Goal: Information Seeking & Learning: Learn about a topic

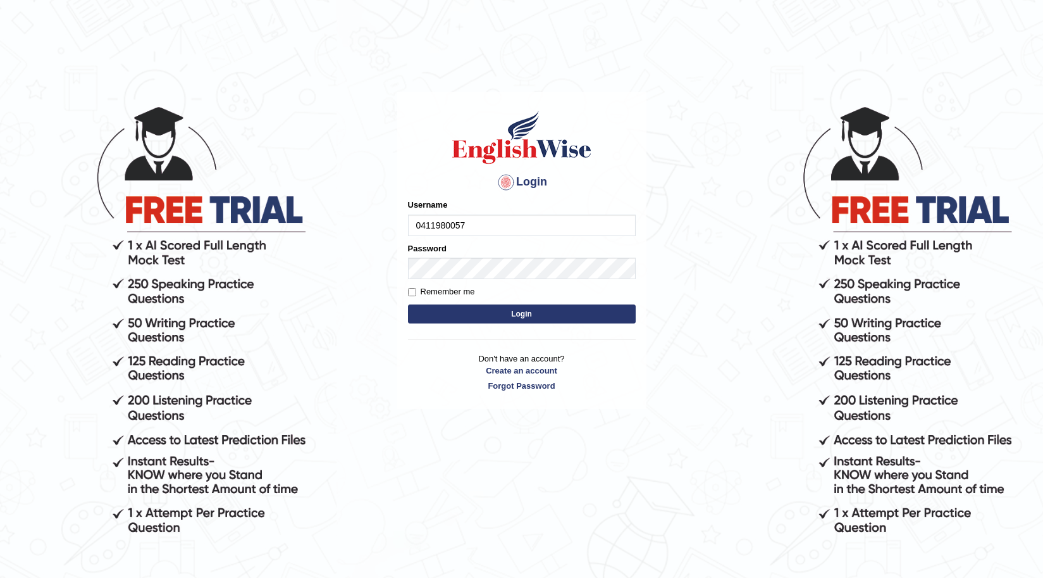
type input "0411980057"
click at [408, 304] on button "Login" at bounding box center [522, 313] width 228 height 19
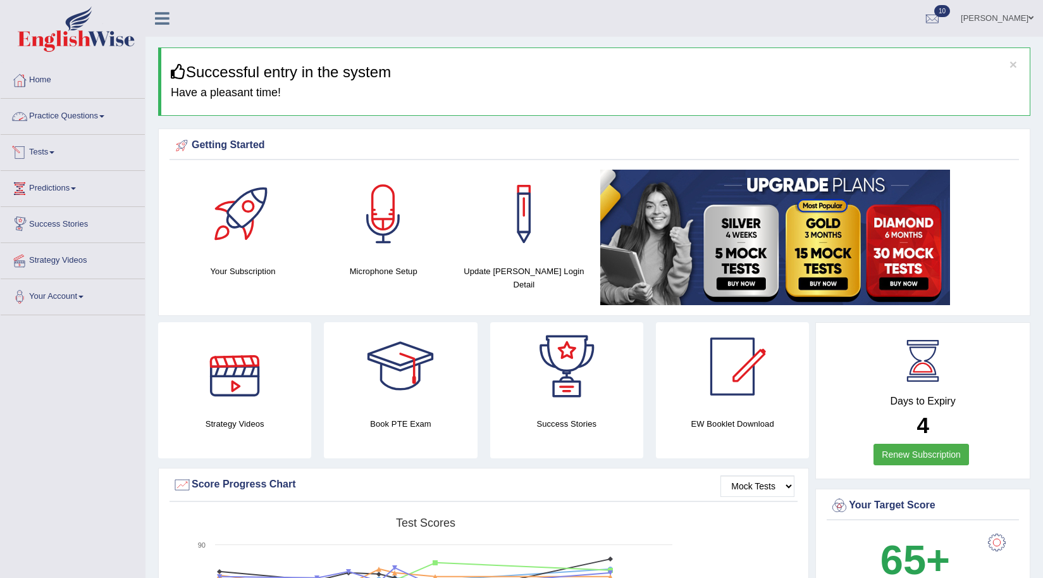
click at [65, 113] on link "Practice Questions" at bounding box center [73, 115] width 144 height 32
click at [65, 113] on link "Practice Questions" at bounding box center [71, 115] width 141 height 32
click at [81, 115] on link "Practice Questions" at bounding box center [73, 115] width 144 height 32
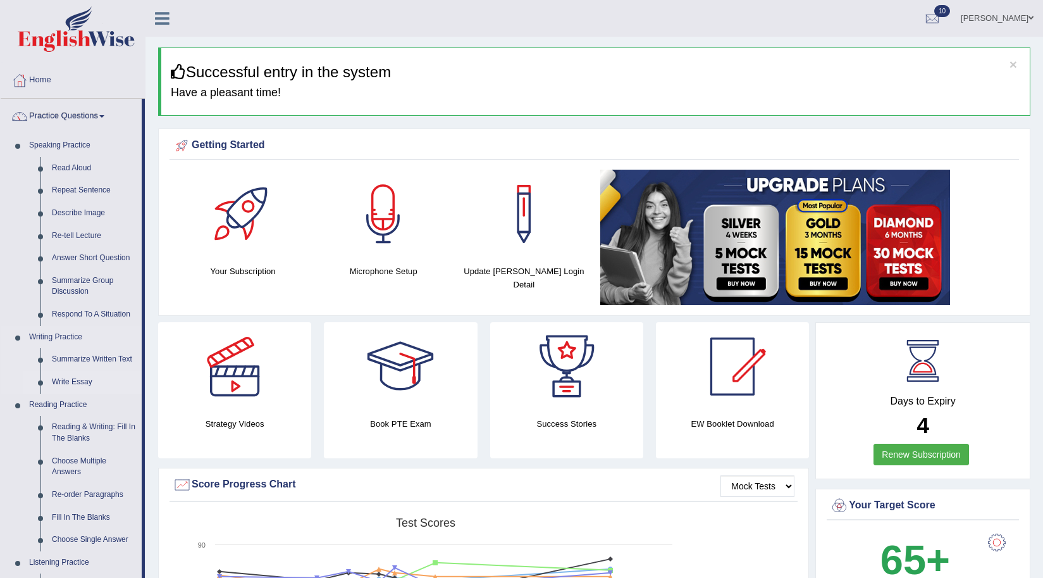
click at [68, 381] on link "Write Essay" at bounding box center [94, 382] width 96 height 23
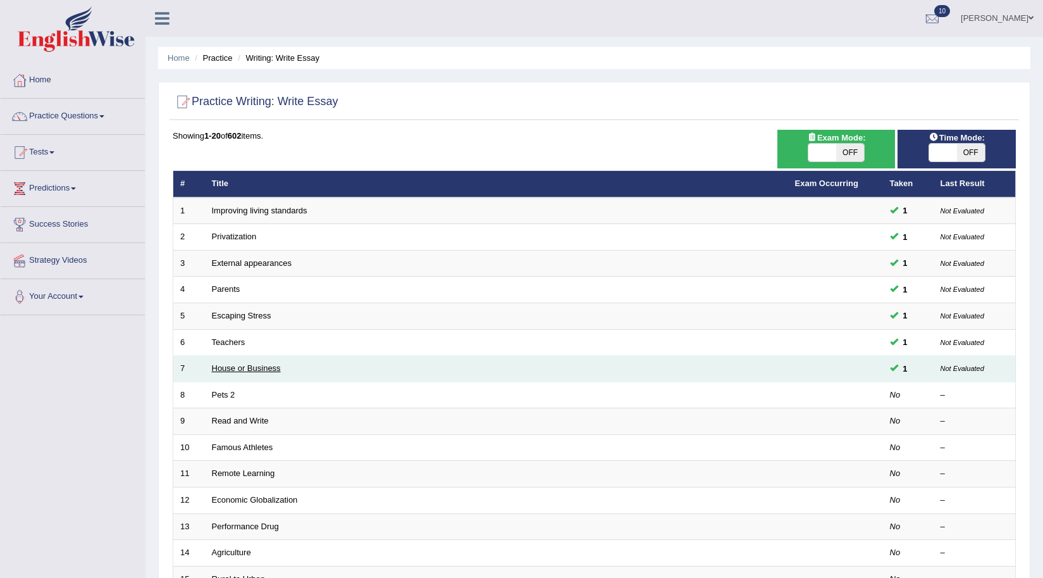
click at [244, 370] on link "House or Business" at bounding box center [246, 367] width 69 height 9
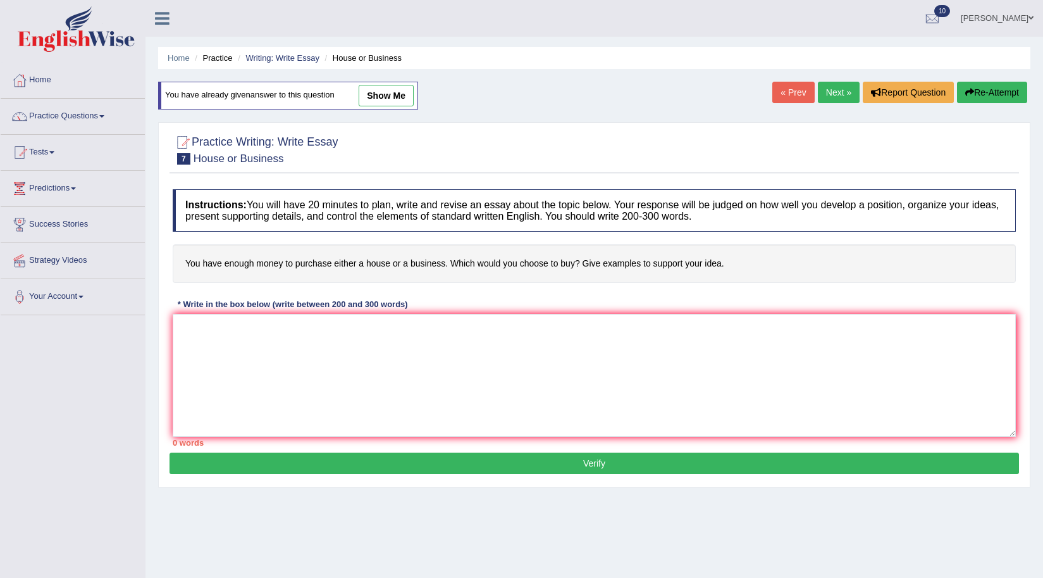
click at [63, 125] on link "Practice Questions" at bounding box center [73, 115] width 144 height 32
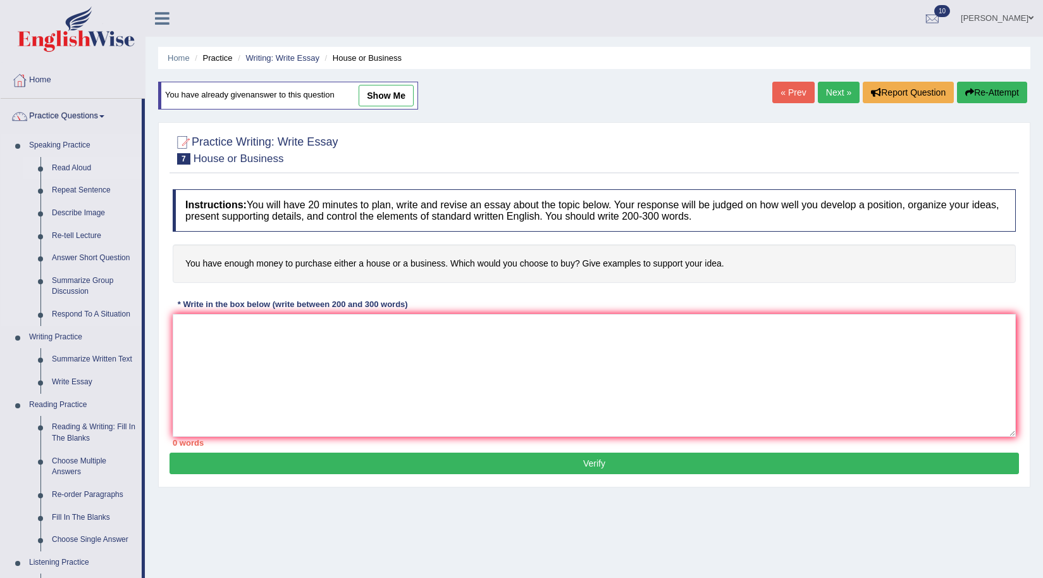
click at [65, 170] on link "Read Aloud" at bounding box center [94, 168] width 96 height 23
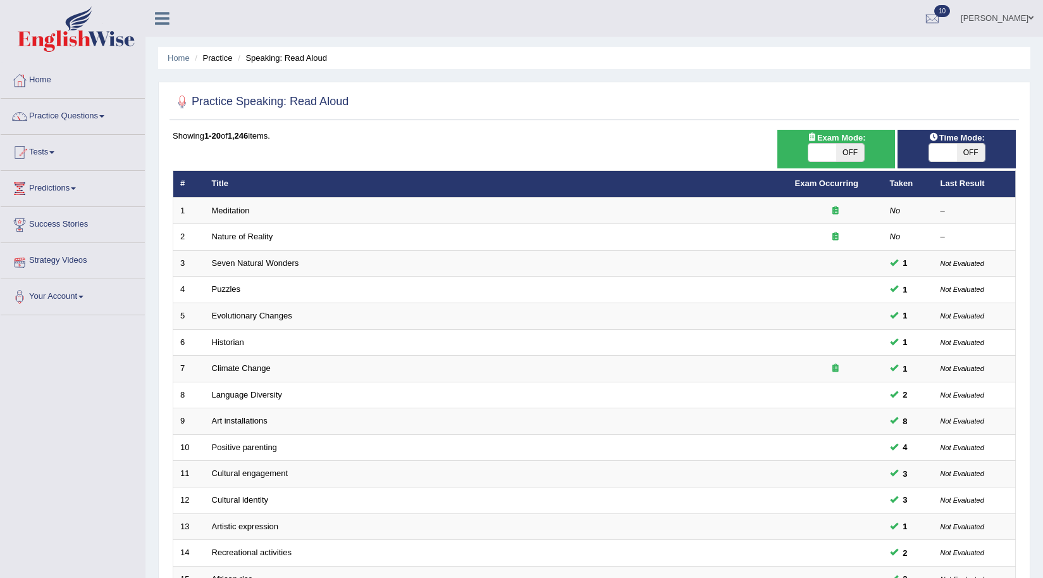
click at [824, 163] on div "Exam Mode: ON OFF" at bounding box center [837, 149] width 118 height 39
click at [828, 145] on span at bounding box center [823, 153] width 28 height 18
checkbox input "true"
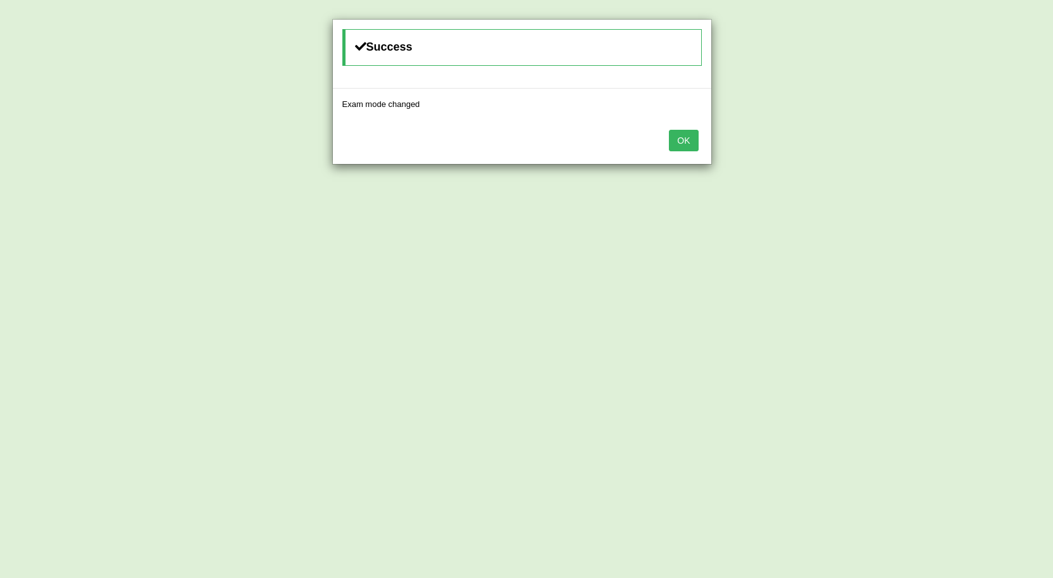
click at [689, 138] on button "OK" at bounding box center [683, 141] width 29 height 22
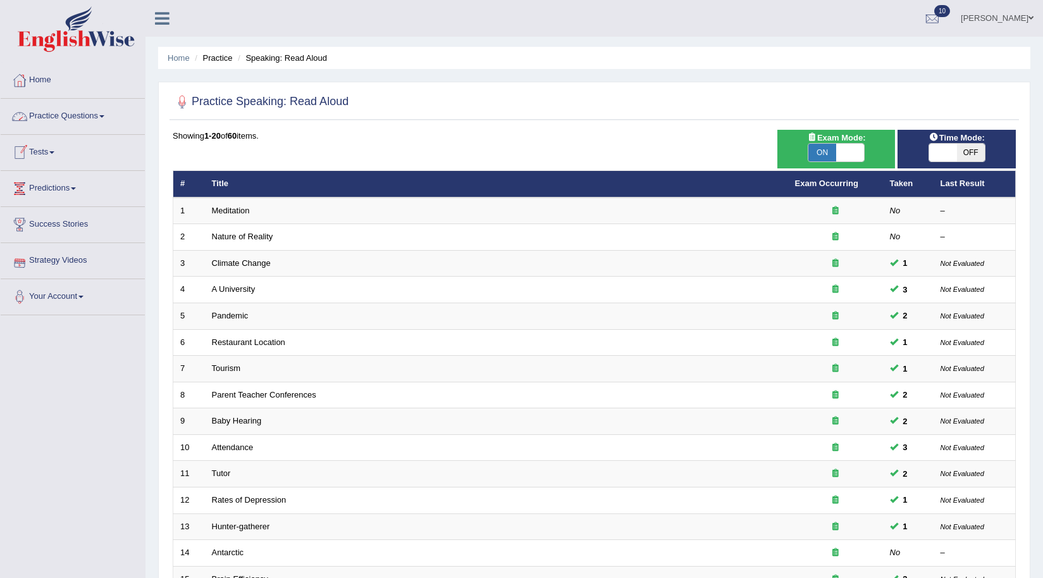
click at [55, 113] on link "Practice Questions" at bounding box center [73, 115] width 144 height 32
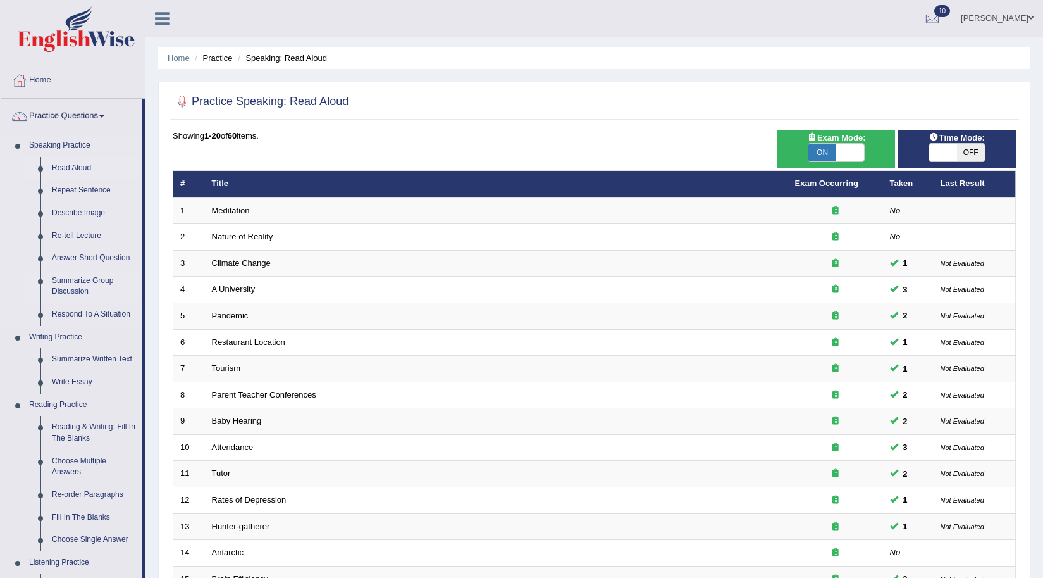
click at [85, 278] on link "Summarize Group Discussion" at bounding box center [94, 287] width 96 height 34
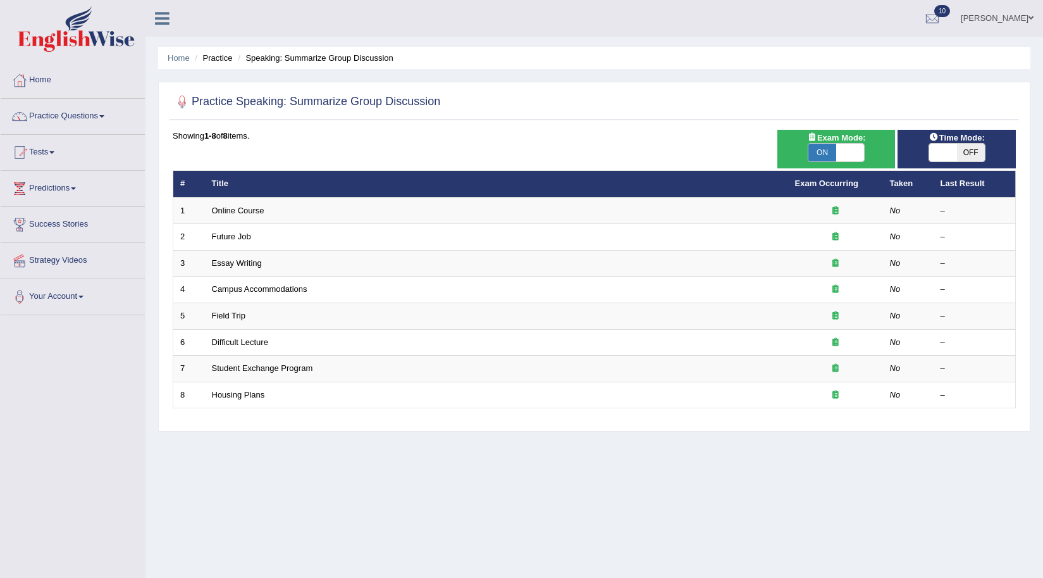
click at [598, 25] on ul "[PERSON_NAME] Toggle navigation Username: 0411980057 Access Type: Online Subscr…" at bounding box center [729, 18] width 628 height 36
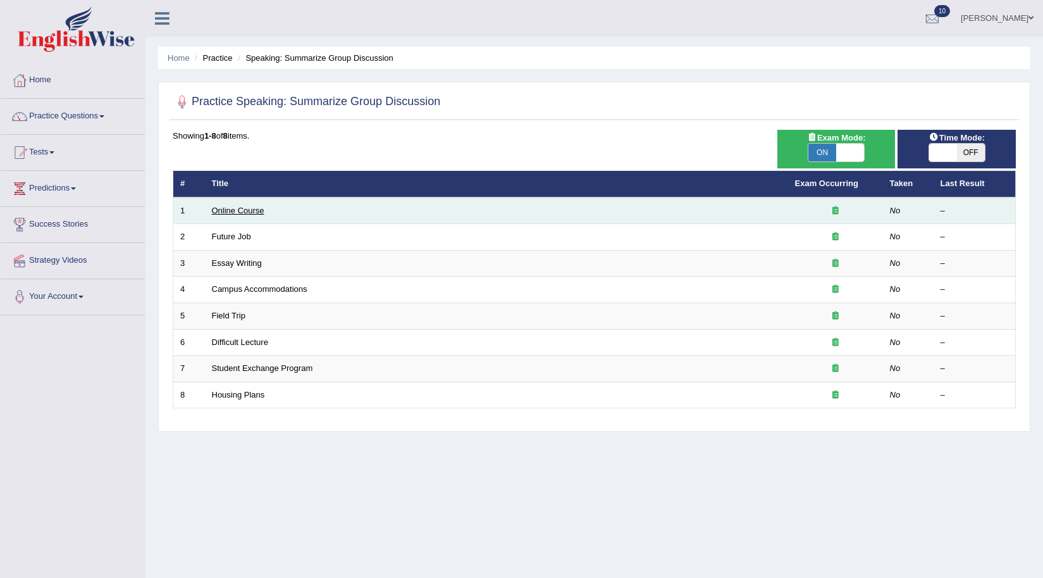
click at [235, 213] on link "Online Course" at bounding box center [238, 210] width 53 height 9
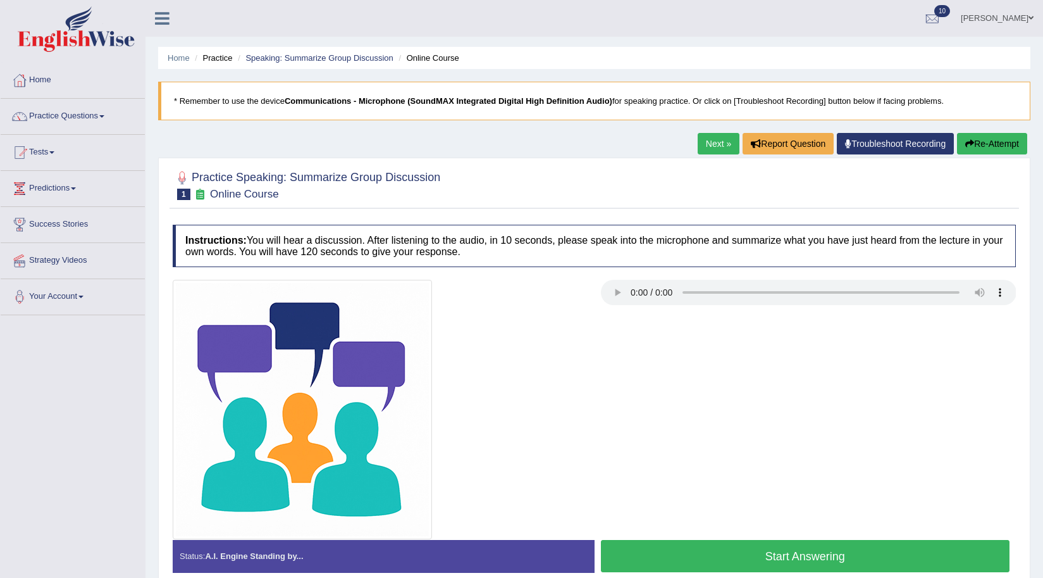
click at [1002, 140] on button "Re-Attempt" at bounding box center [992, 144] width 70 height 22
click at [800, 556] on button "Start Answering" at bounding box center [805, 556] width 409 height 32
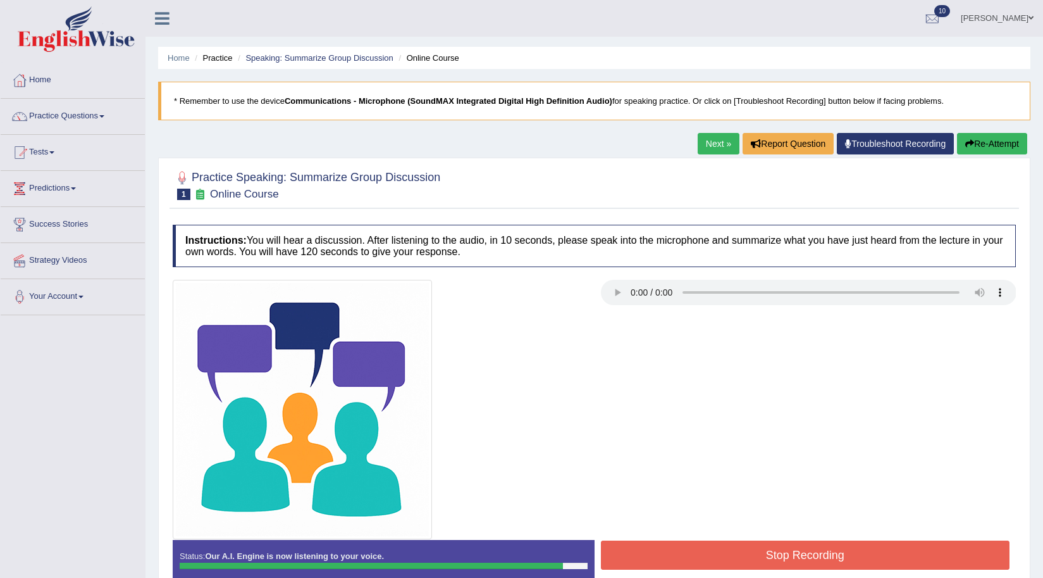
click at [764, 555] on button "Stop Recording" at bounding box center [805, 554] width 409 height 29
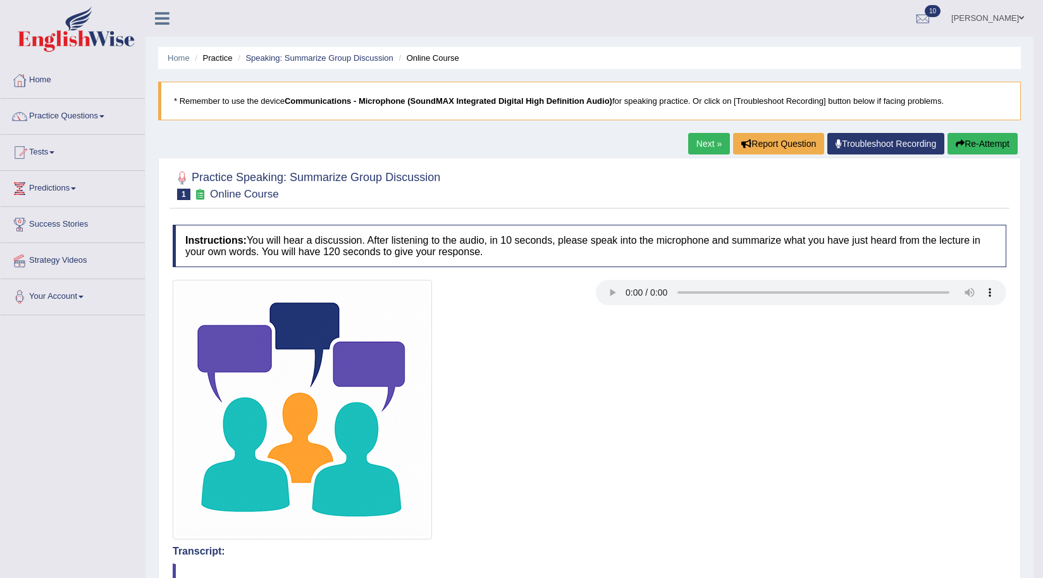
click at [77, 108] on link "Practice Questions" at bounding box center [73, 115] width 144 height 32
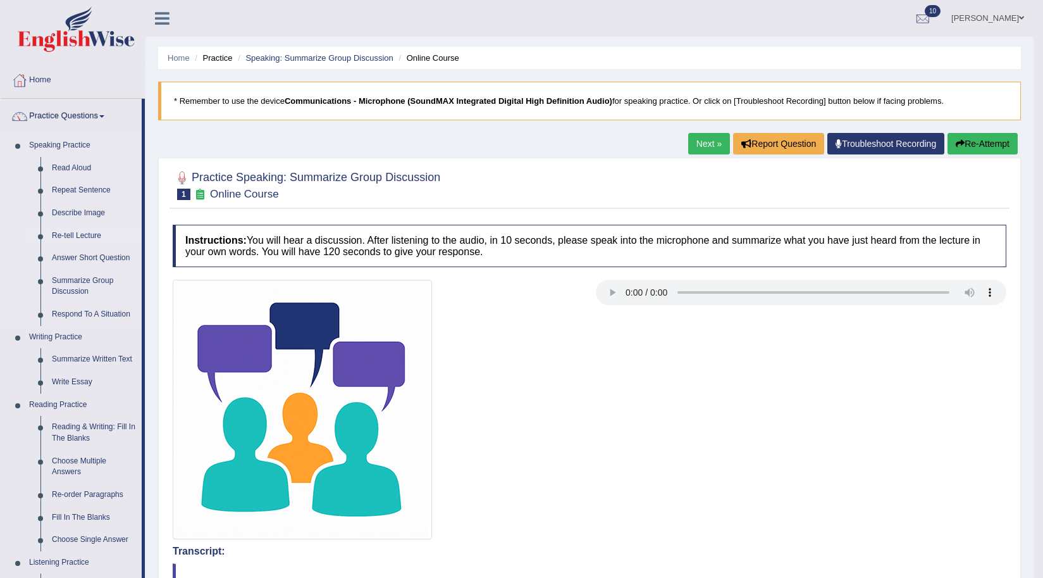
click at [65, 238] on link "Re-tell Lecture" at bounding box center [94, 236] width 96 height 23
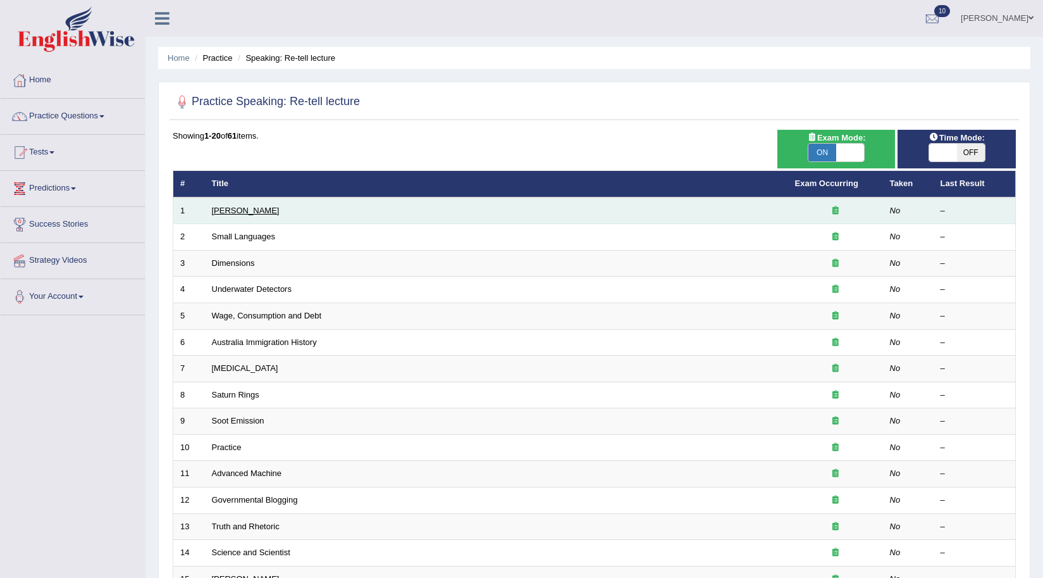
click at [226, 210] on link "Amory Lovins" at bounding box center [246, 210] width 68 height 9
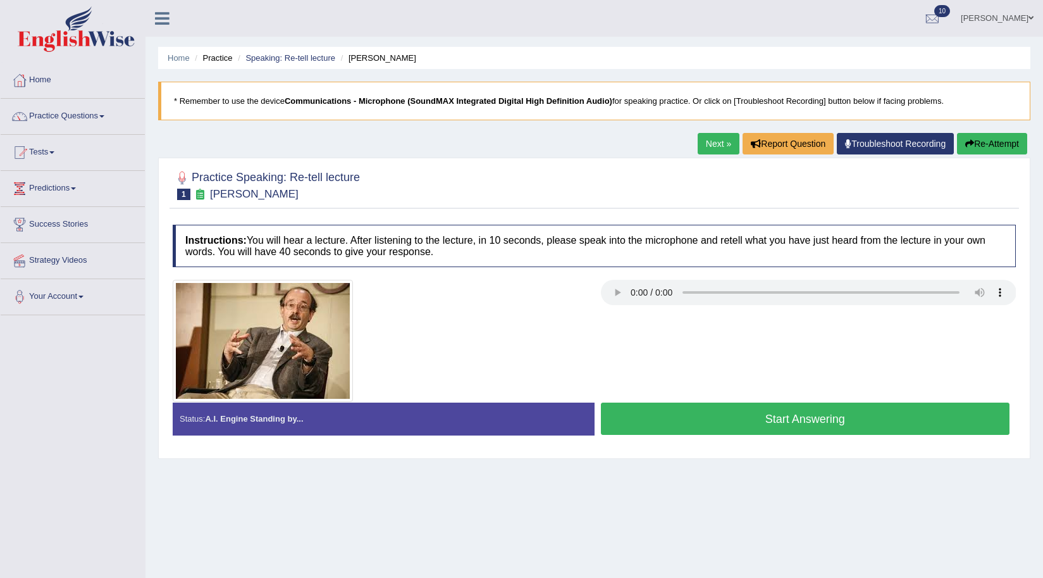
click at [993, 143] on button "Re-Attempt" at bounding box center [992, 144] width 70 height 22
click at [797, 418] on button "Start Answering" at bounding box center [805, 418] width 409 height 32
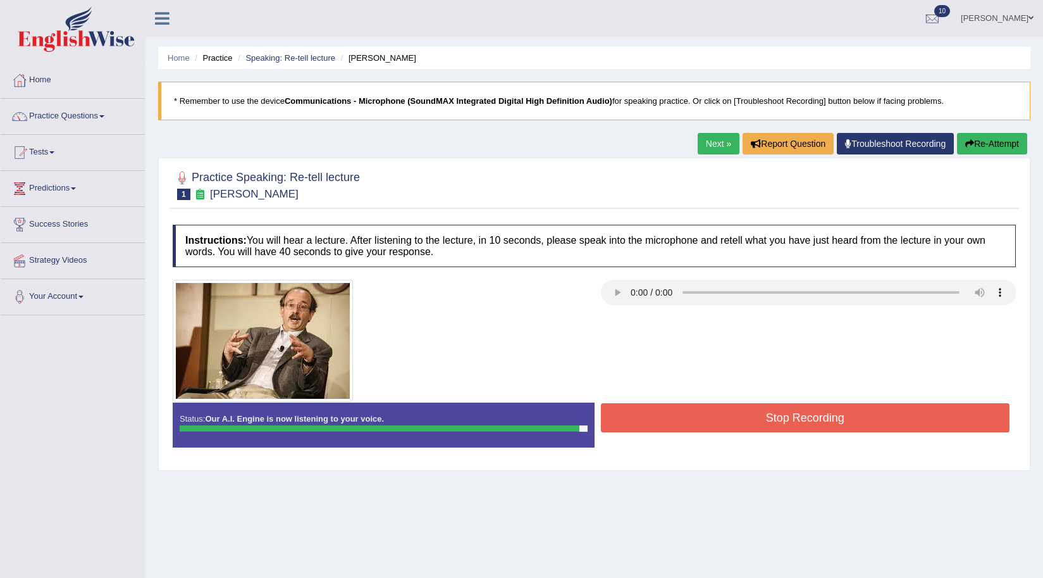
click at [797, 418] on button "Stop Recording" at bounding box center [805, 417] width 409 height 29
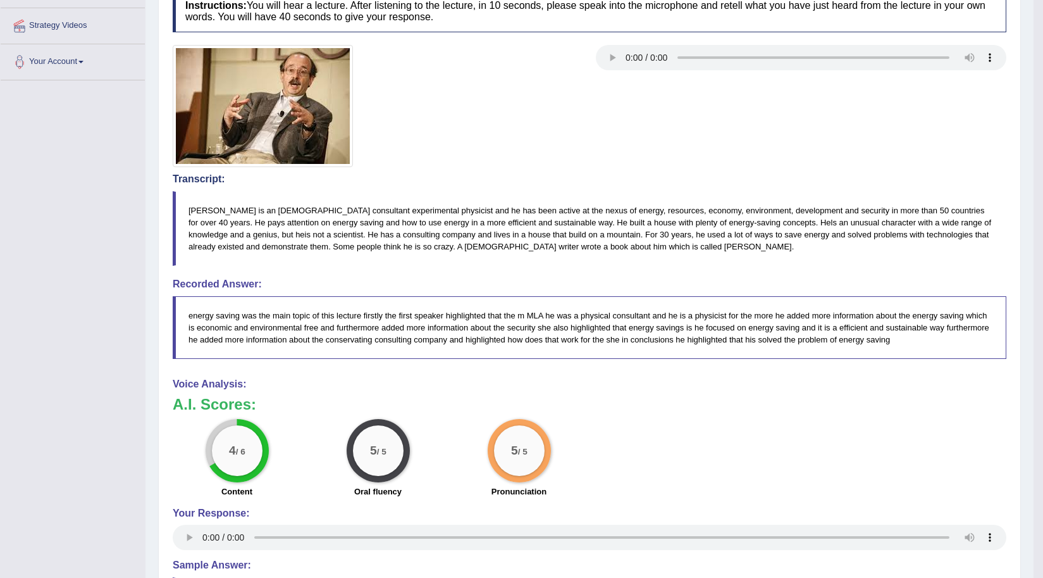
scroll to position [63, 0]
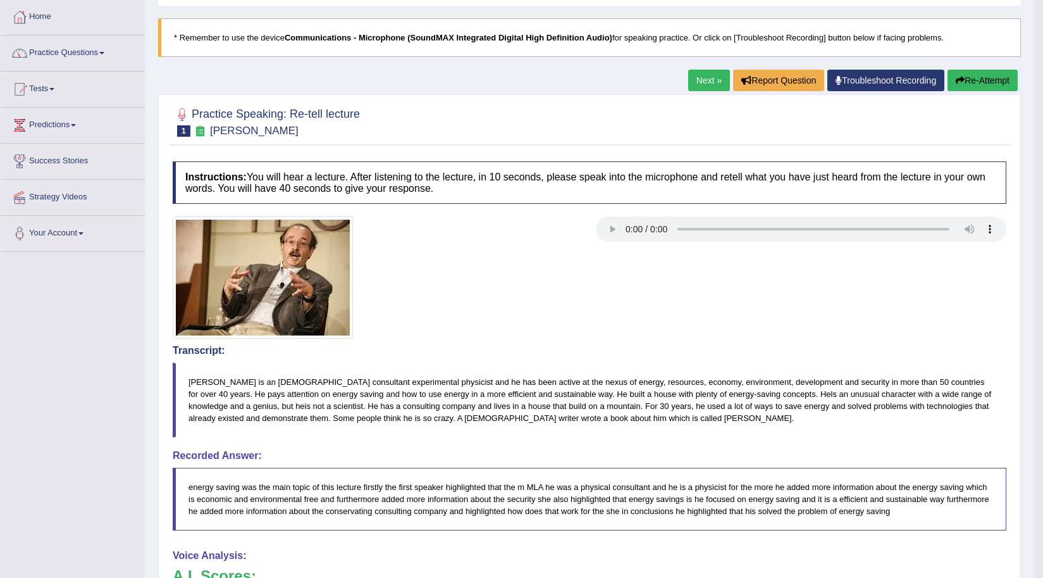
click at [703, 77] on link "Next »" at bounding box center [709, 81] width 42 height 22
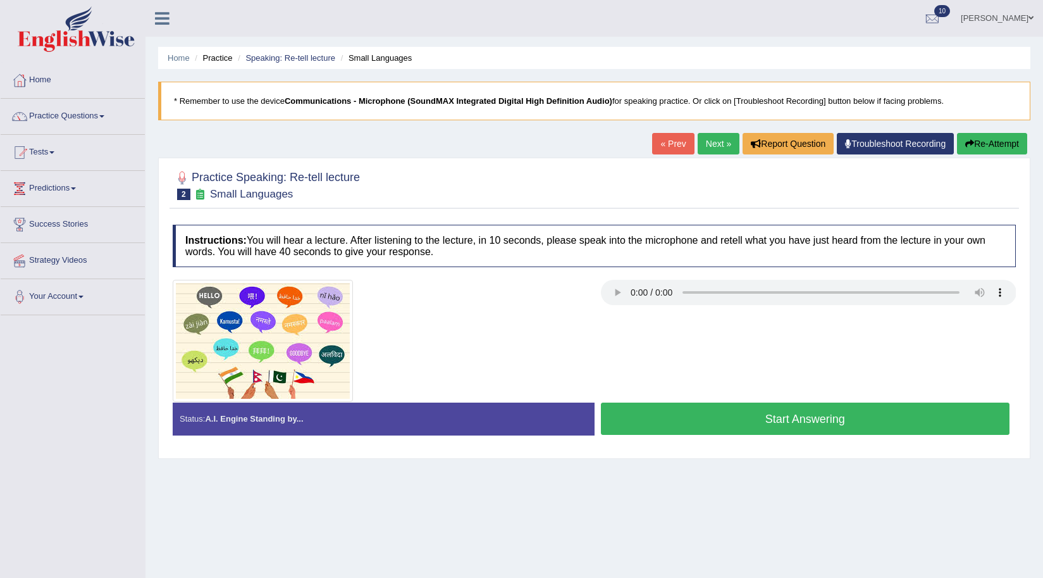
click at [796, 419] on button "Start Answering" at bounding box center [805, 418] width 409 height 32
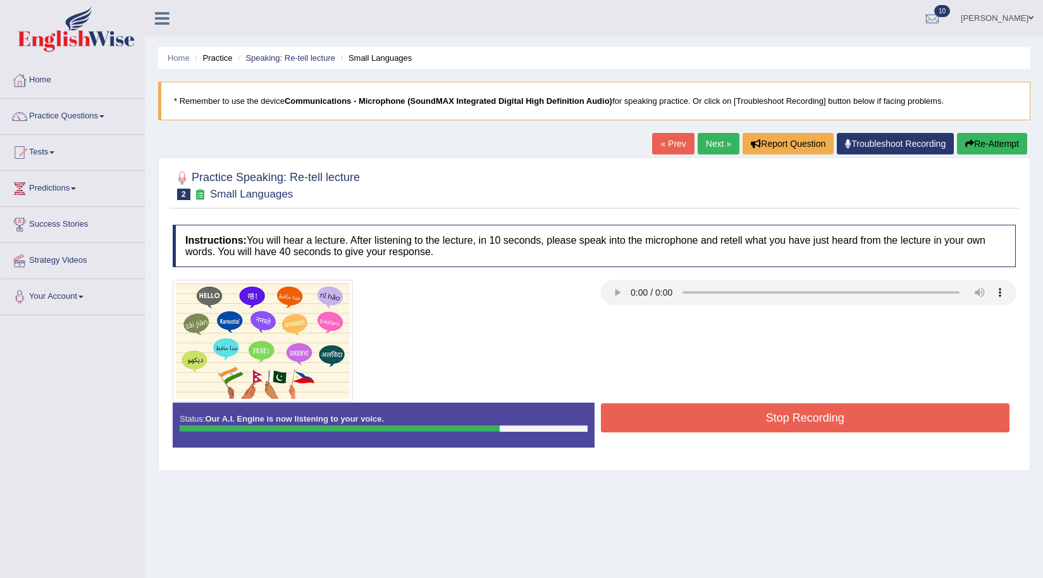
click at [764, 423] on button "Stop Recording" at bounding box center [805, 417] width 409 height 29
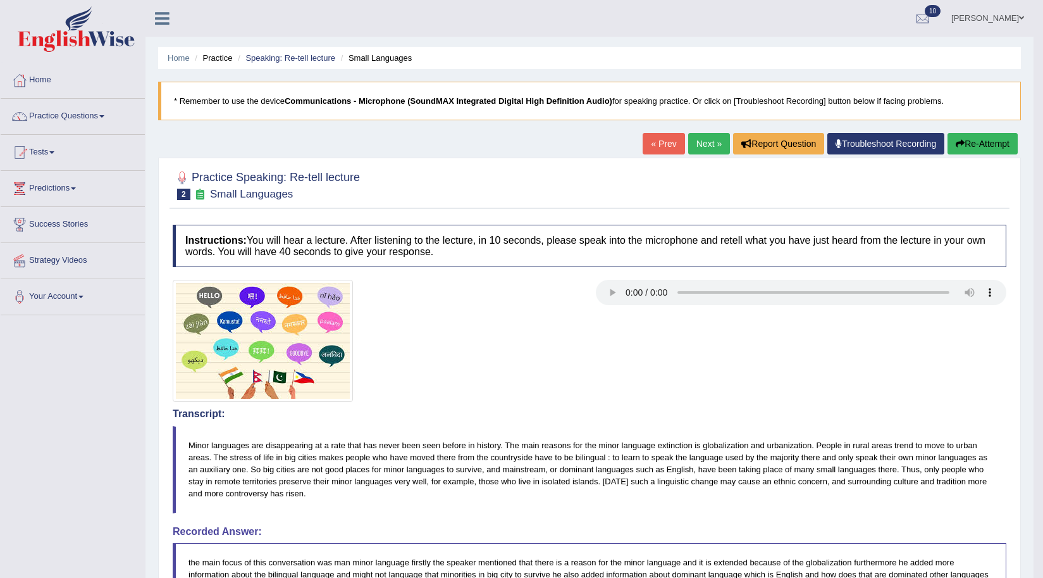
click at [702, 142] on link "Next »" at bounding box center [709, 144] width 42 height 22
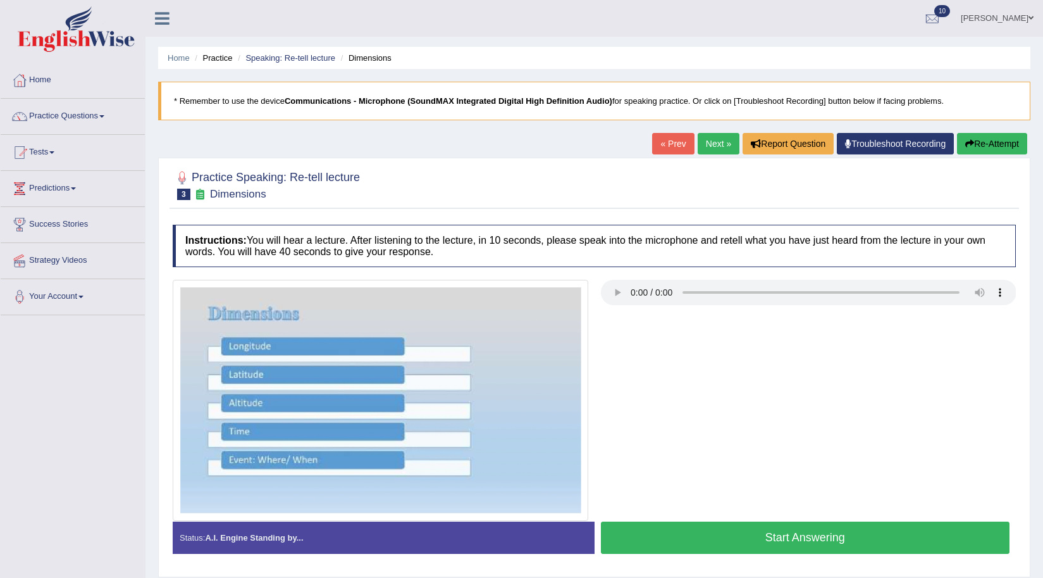
click at [987, 142] on button "Re-Attempt" at bounding box center [992, 144] width 70 height 22
click at [768, 537] on button "Start Answering" at bounding box center [805, 537] width 409 height 32
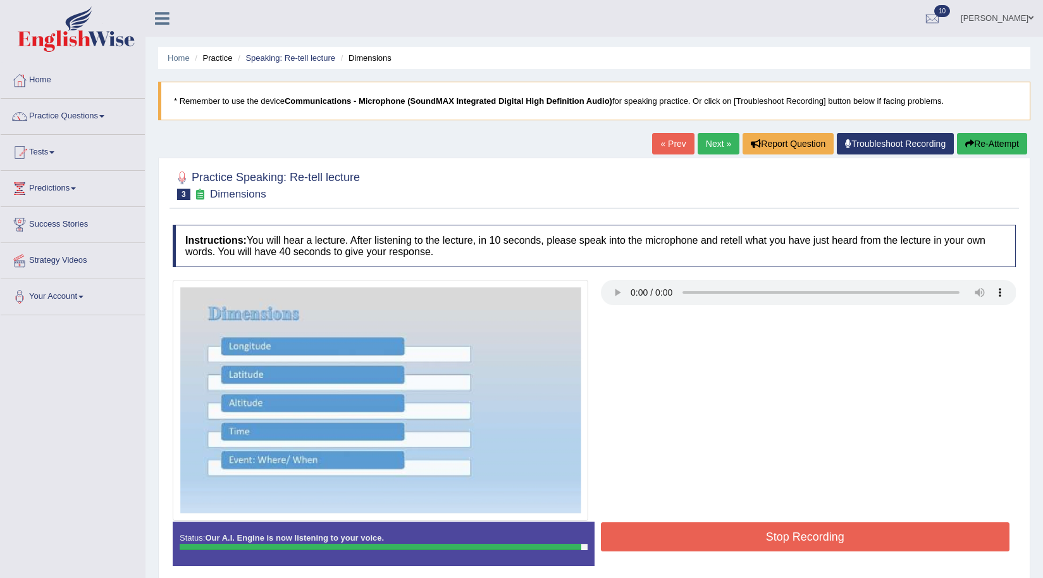
click at [824, 537] on button "Stop Recording" at bounding box center [805, 536] width 409 height 29
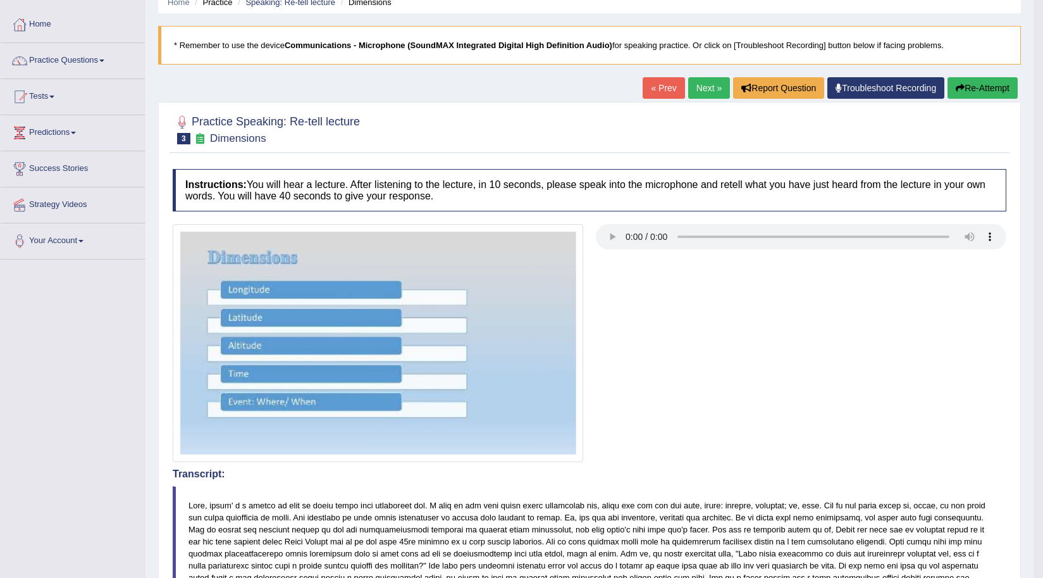
scroll to position [63, 0]
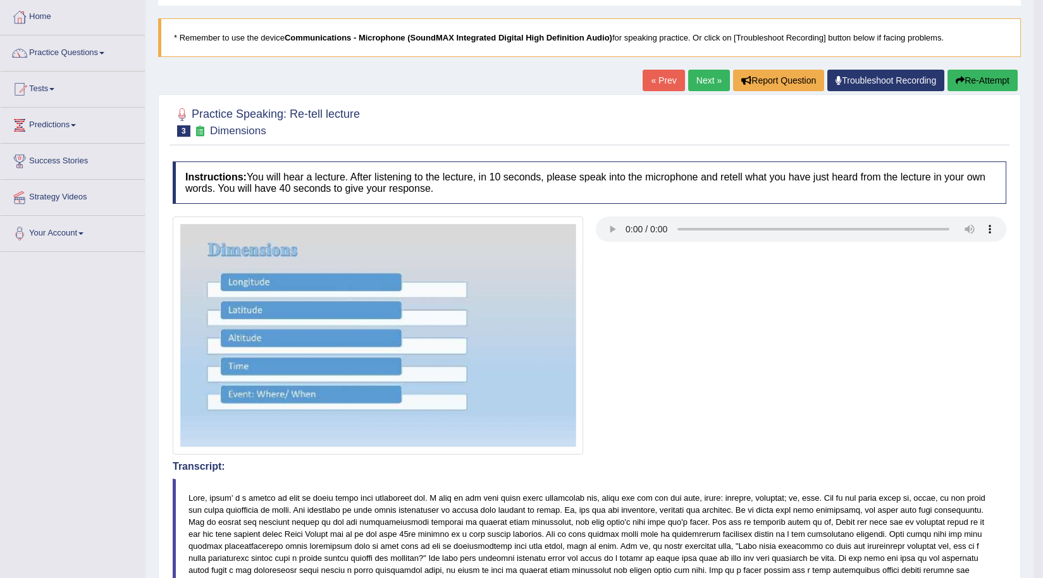
click at [707, 85] on link "Next »" at bounding box center [709, 81] width 42 height 22
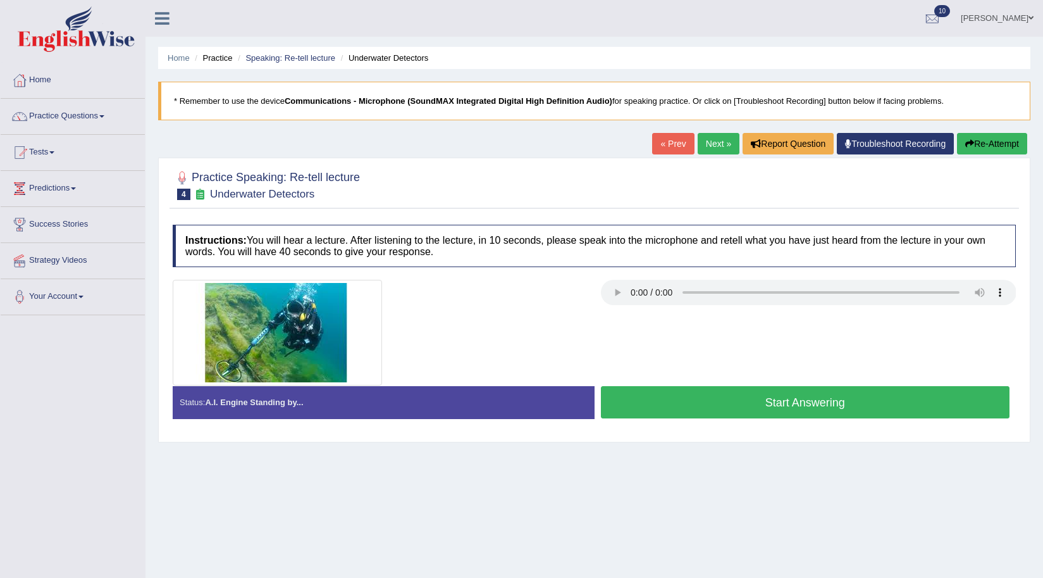
click at [814, 402] on button "Start Answering" at bounding box center [805, 402] width 409 height 32
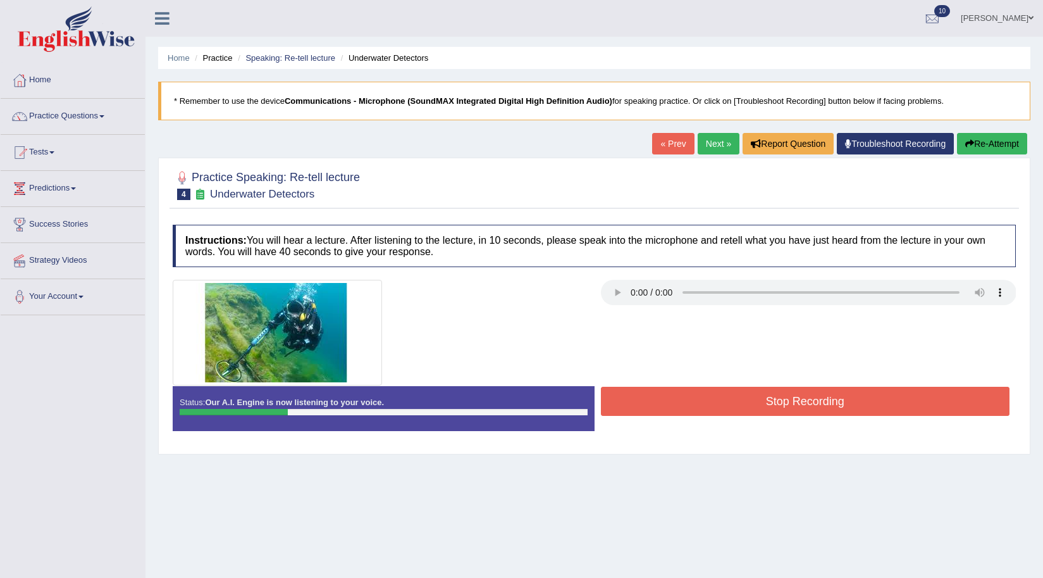
click at [980, 148] on button "Re-Attempt" at bounding box center [992, 144] width 70 height 22
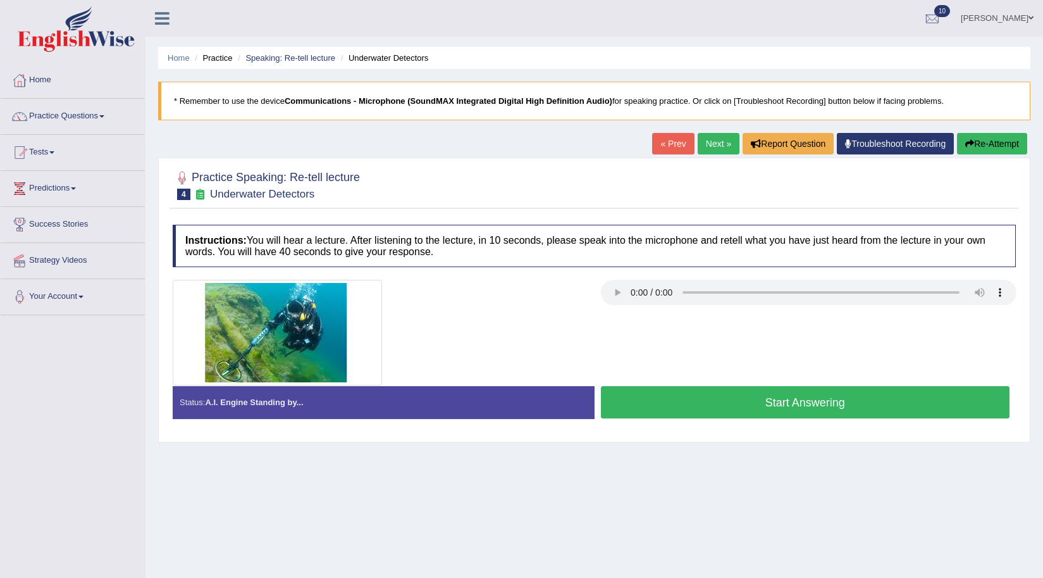
click at [783, 402] on button "Start Answering" at bounding box center [805, 402] width 409 height 32
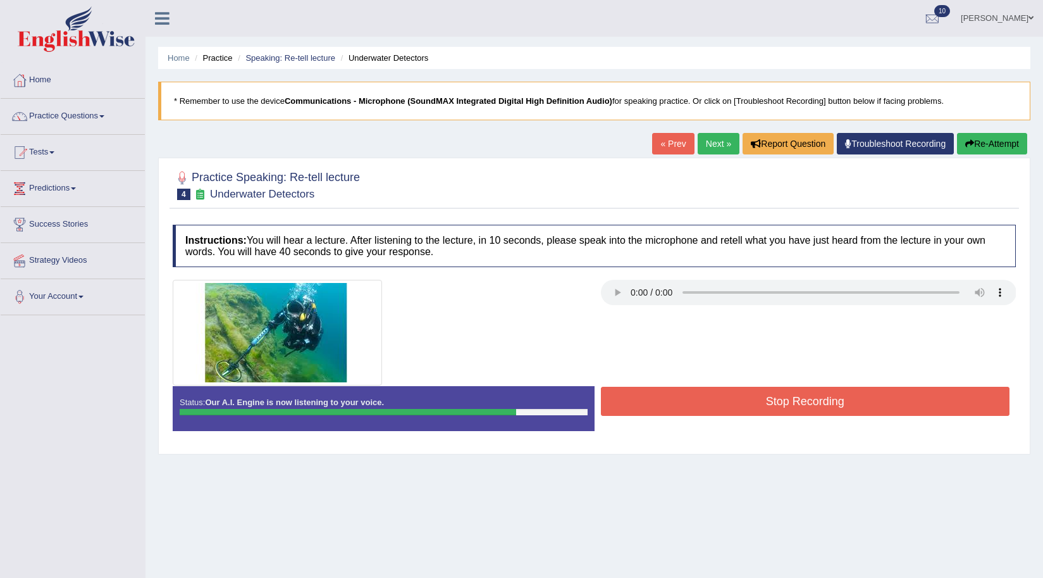
click at [734, 396] on button "Stop Recording" at bounding box center [805, 401] width 409 height 29
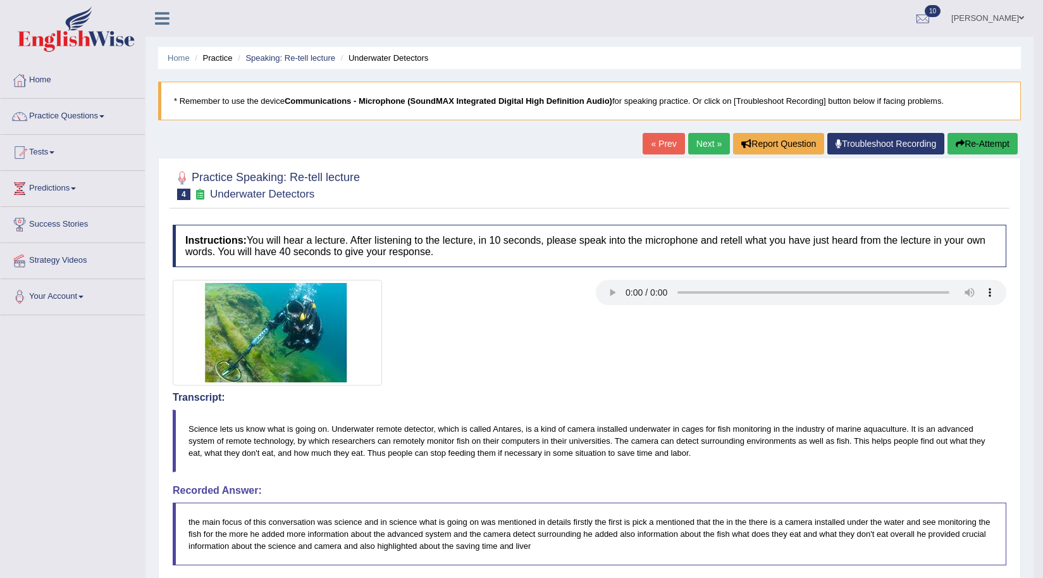
click at [692, 148] on link "Next »" at bounding box center [709, 144] width 42 height 22
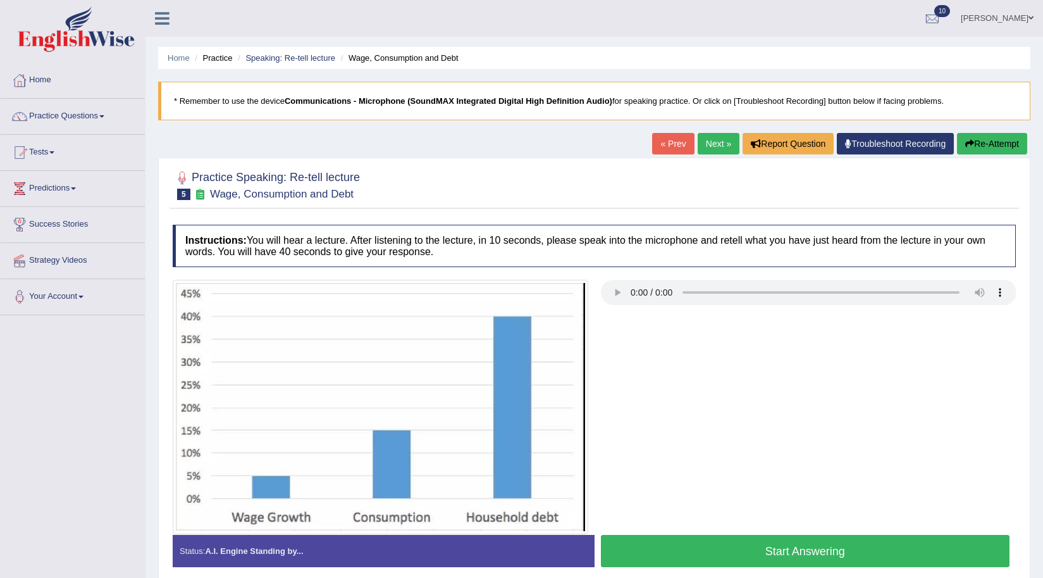
click at [724, 467] on div at bounding box center [594, 407] width 856 height 254
click at [682, 443] on div at bounding box center [594, 407] width 856 height 254
click at [806, 549] on button "Start Answering" at bounding box center [805, 551] width 409 height 32
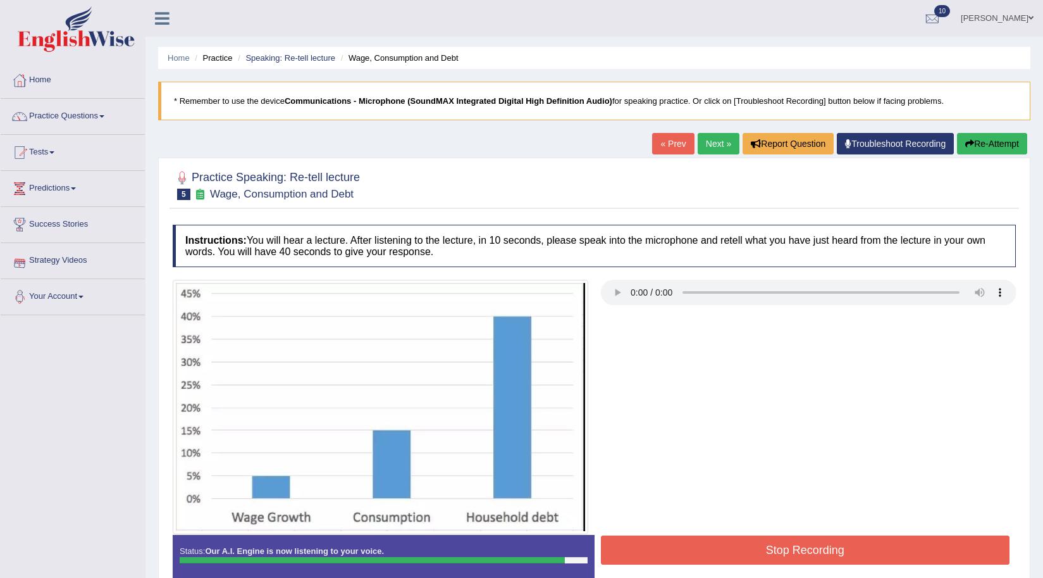
click at [825, 547] on button "Stop Recording" at bounding box center [805, 549] width 409 height 29
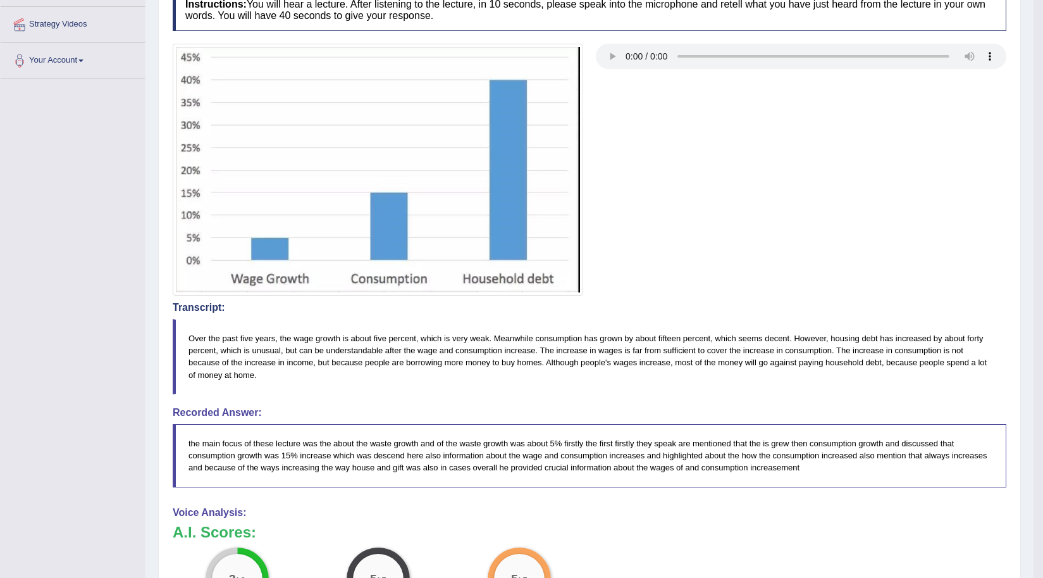
scroll to position [127, 0]
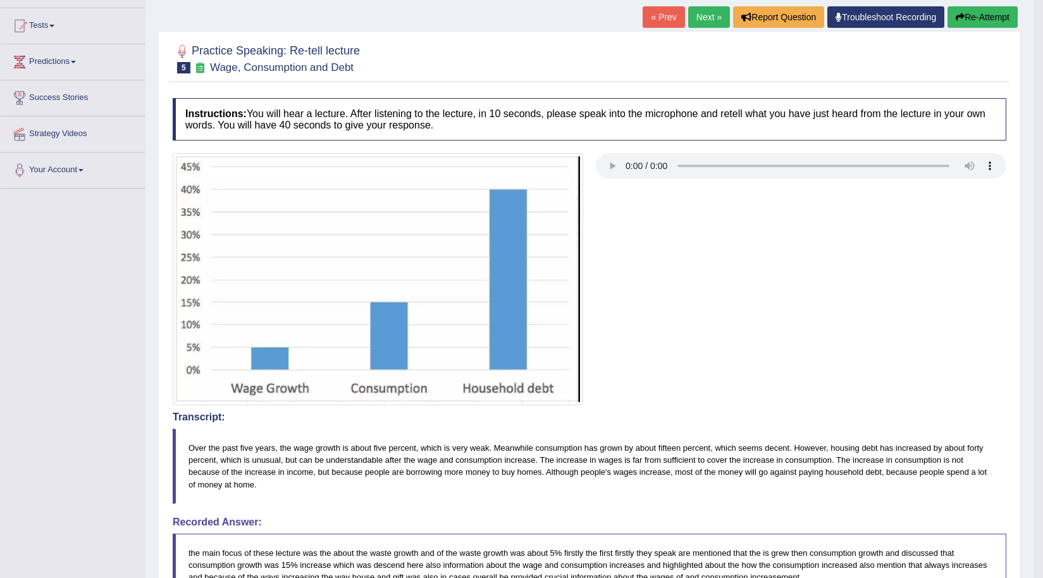
click at [696, 16] on link "Next »" at bounding box center [709, 17] width 42 height 22
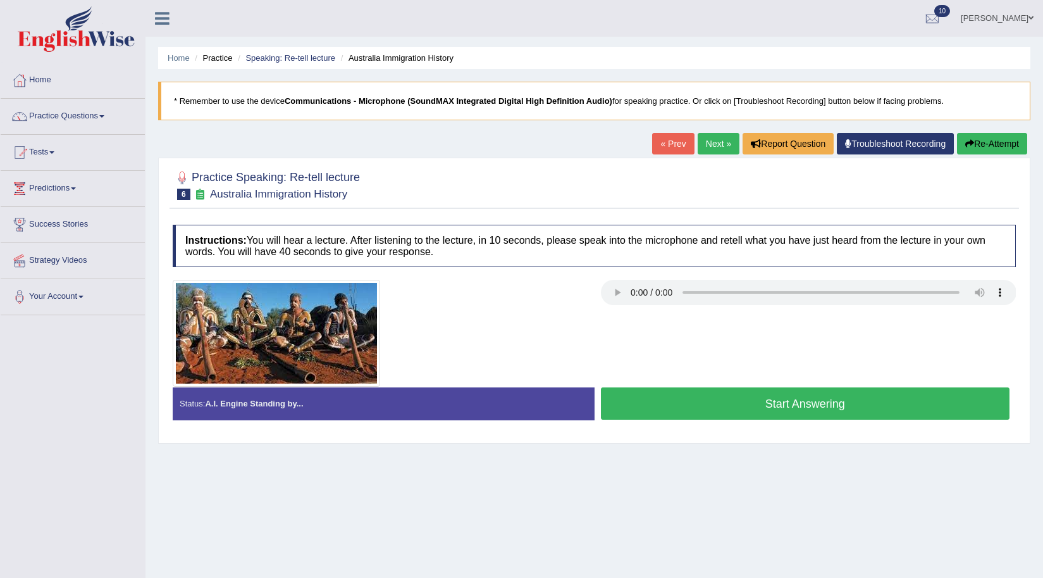
click at [631, 278] on div "Instructions: You will hear a lecture. After listening to the lecture, in 10 se…" at bounding box center [595, 327] width 850 height 218
click at [800, 404] on button "Start Answering" at bounding box center [805, 403] width 409 height 32
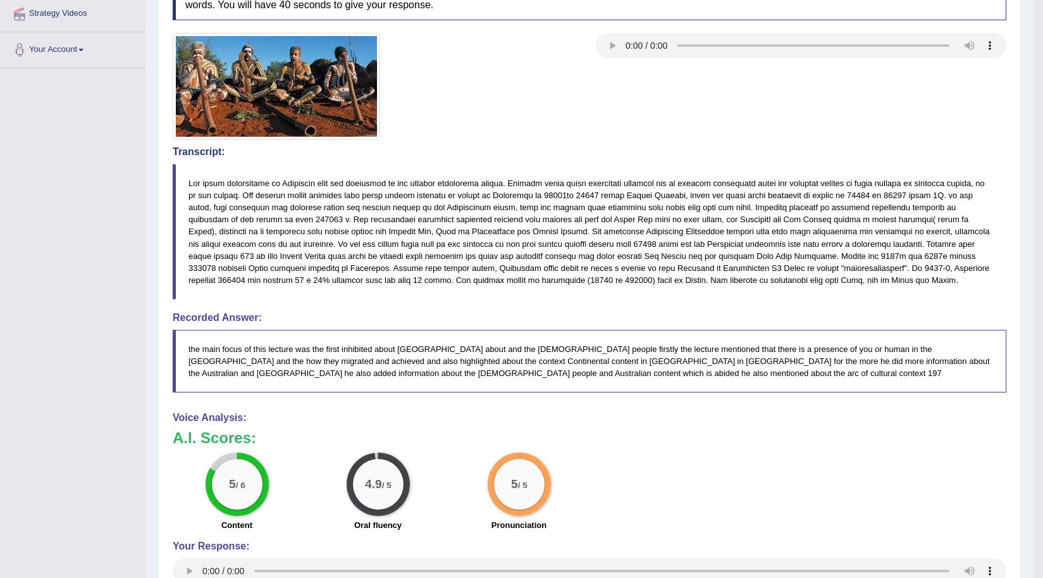
scroll to position [63, 0]
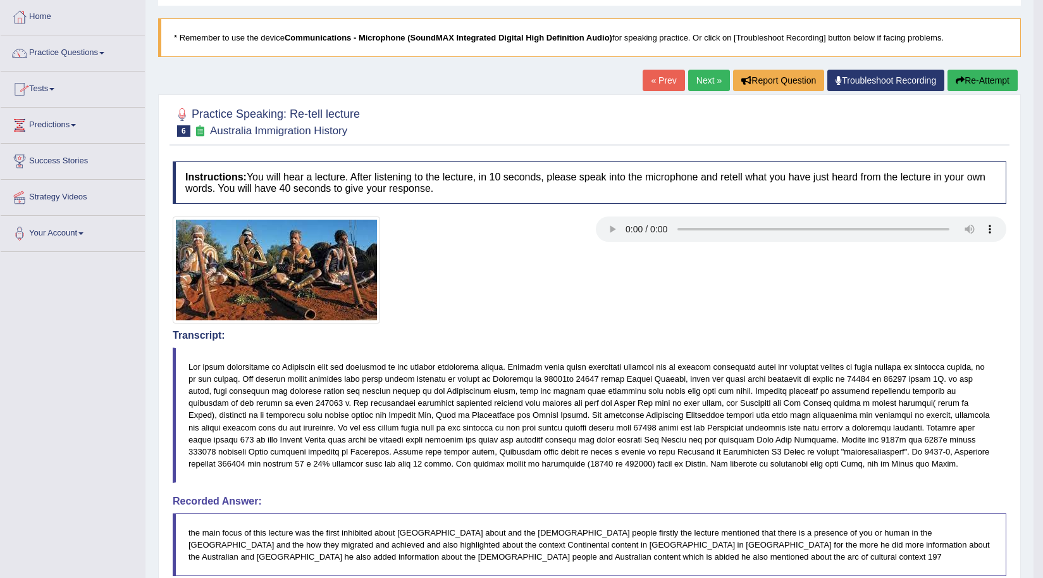
click at [66, 51] on link "Practice Questions" at bounding box center [73, 51] width 144 height 32
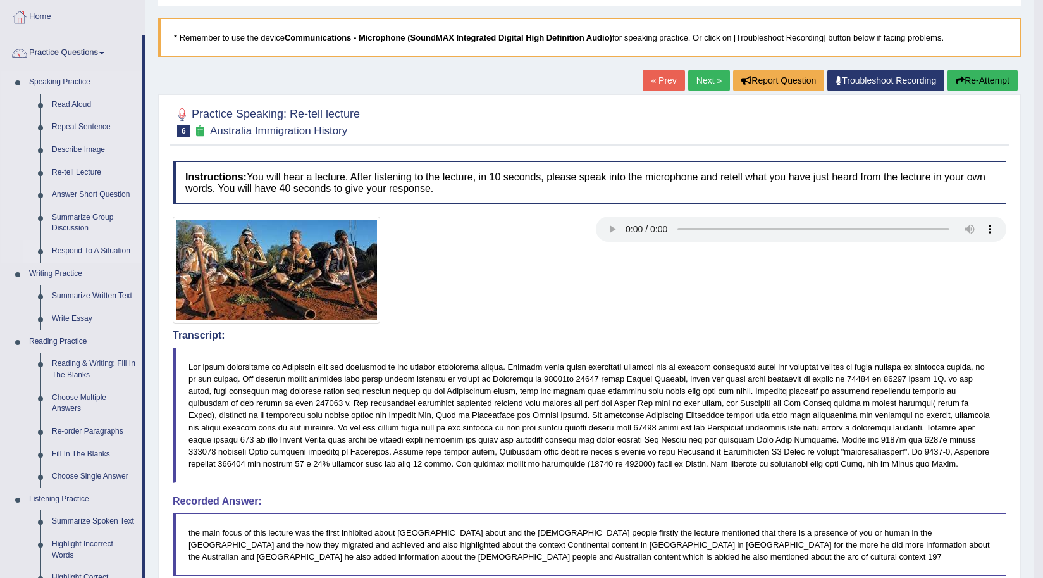
drag, startPoint x: 66, startPoint y: 245, endPoint x: 178, endPoint y: 285, distance: 118.1
click at [67, 245] on link "Respond To A Situation" at bounding box center [94, 251] width 96 height 23
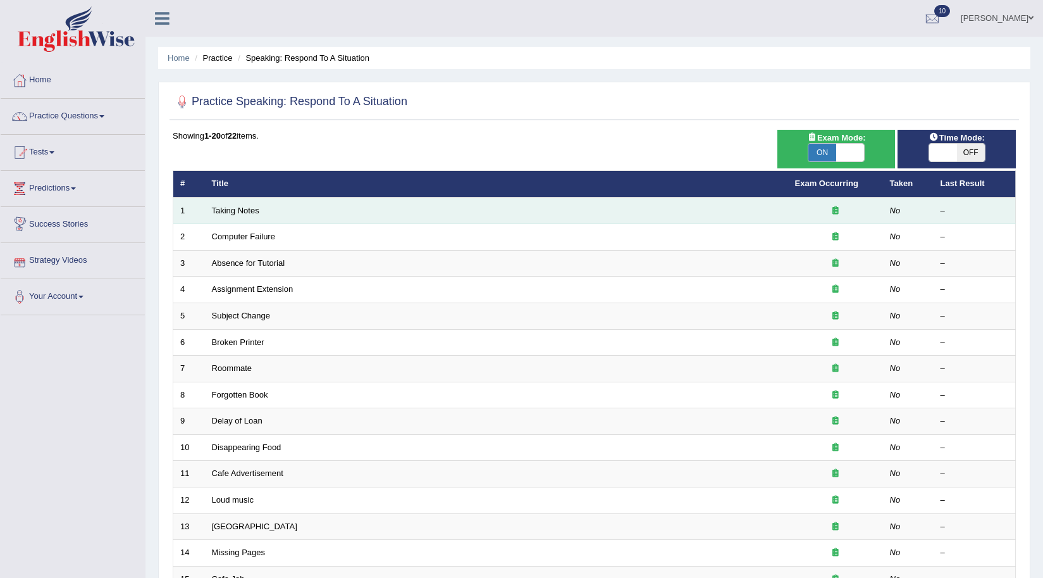
click at [238, 205] on td "Taking Notes" at bounding box center [496, 210] width 583 height 27
click at [230, 208] on link "Taking Notes" at bounding box center [235, 210] width 47 height 9
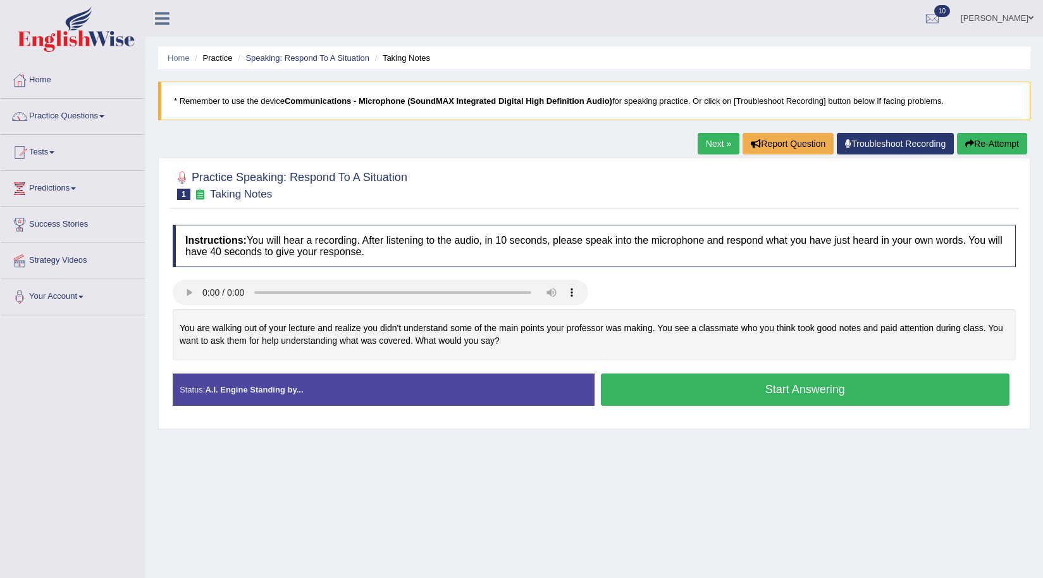
click at [758, 389] on button "Start Answering" at bounding box center [805, 389] width 409 height 32
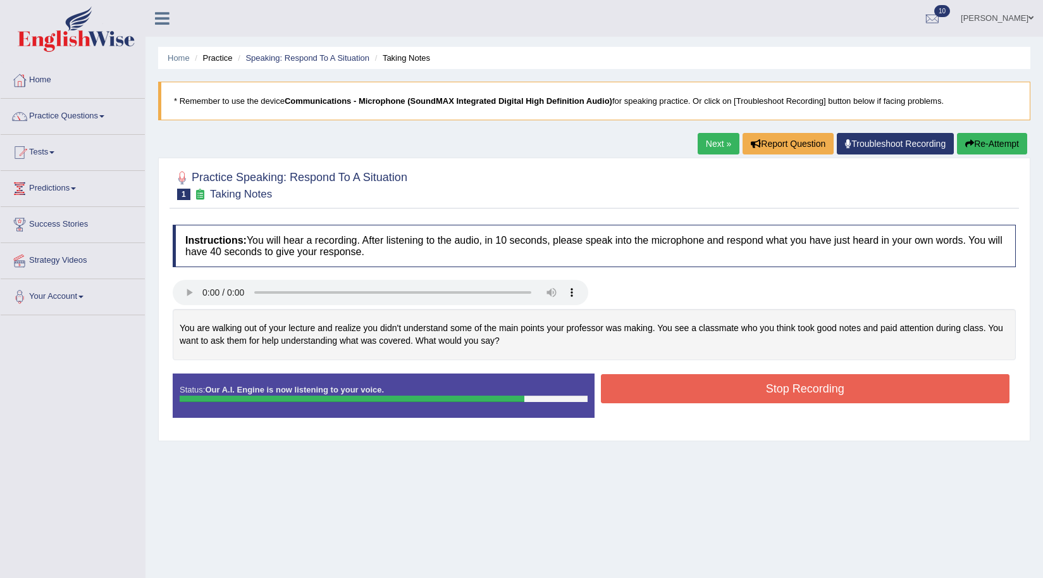
click at [745, 386] on button "Stop Recording" at bounding box center [805, 388] width 409 height 29
